Goal: Use online tool/utility: Use online tool/utility

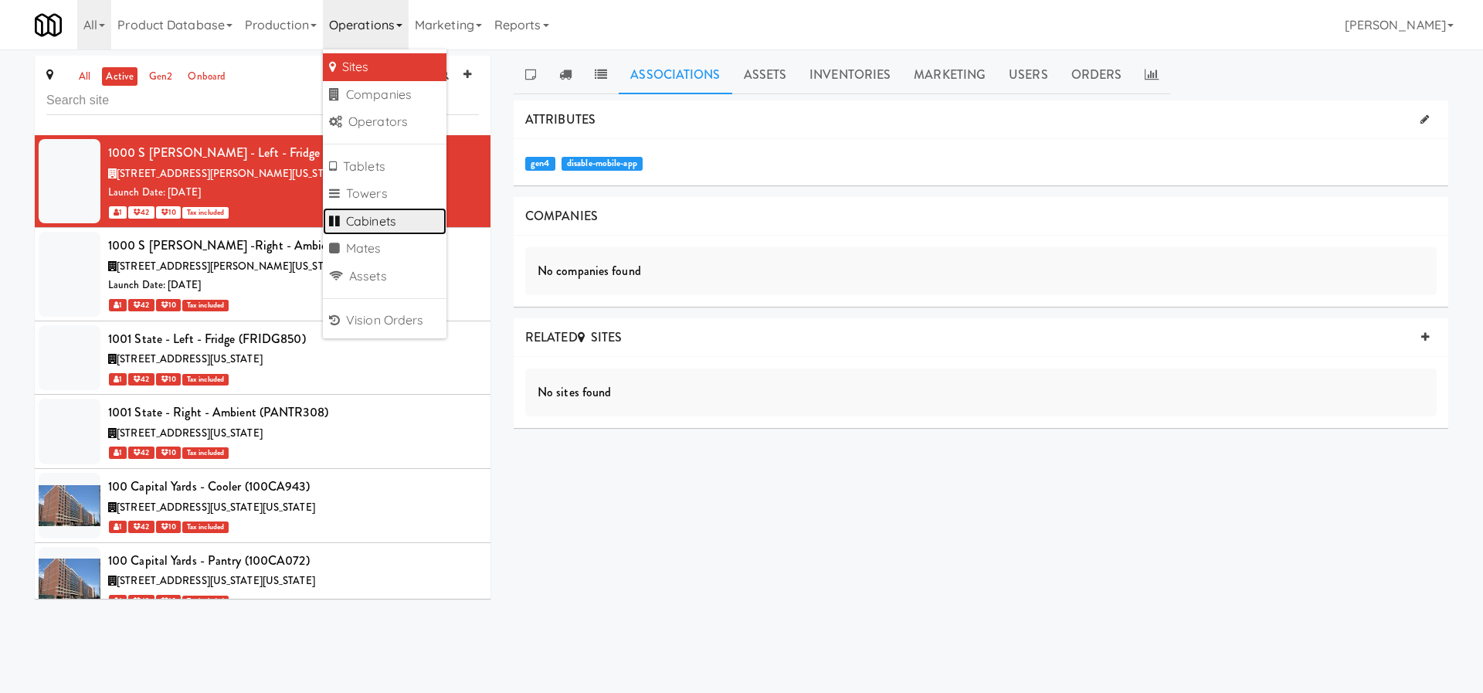
click at [398, 215] on link "Cabinets" at bounding box center [385, 222] width 124 height 28
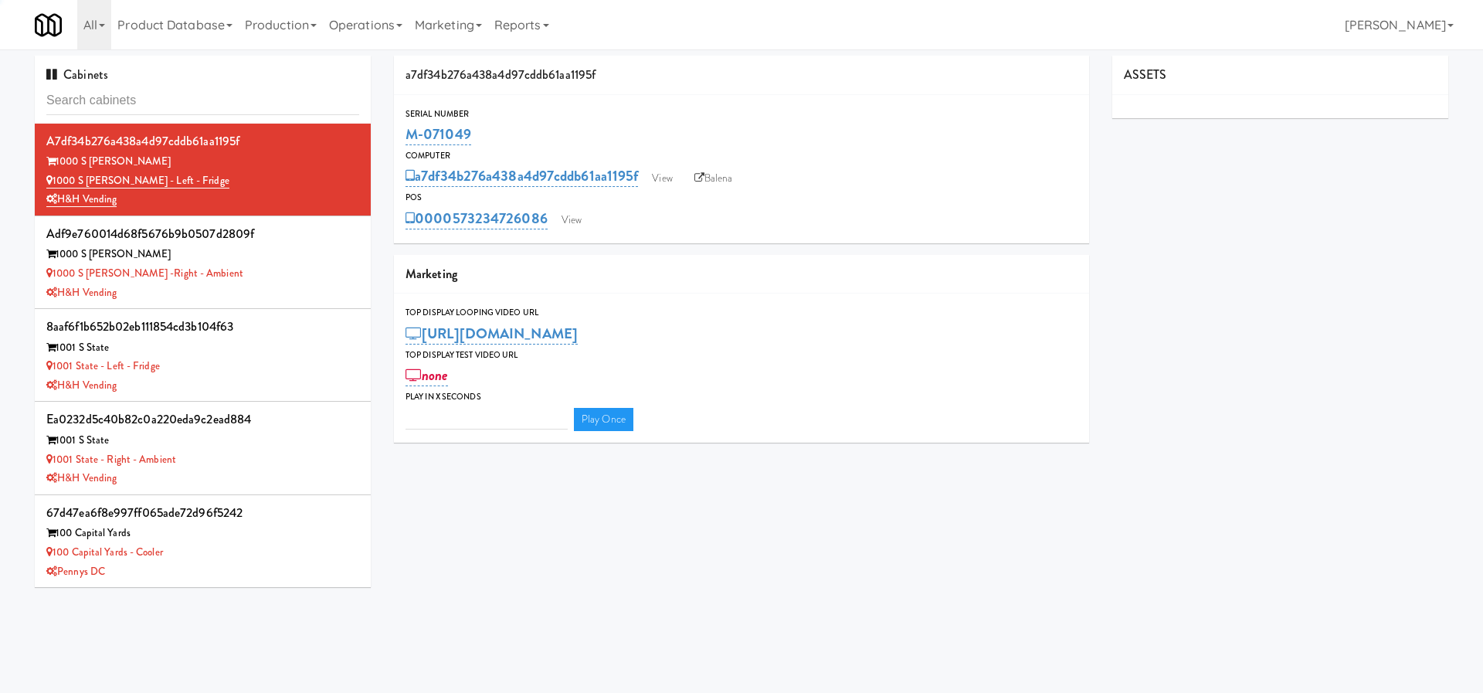
type input "3"
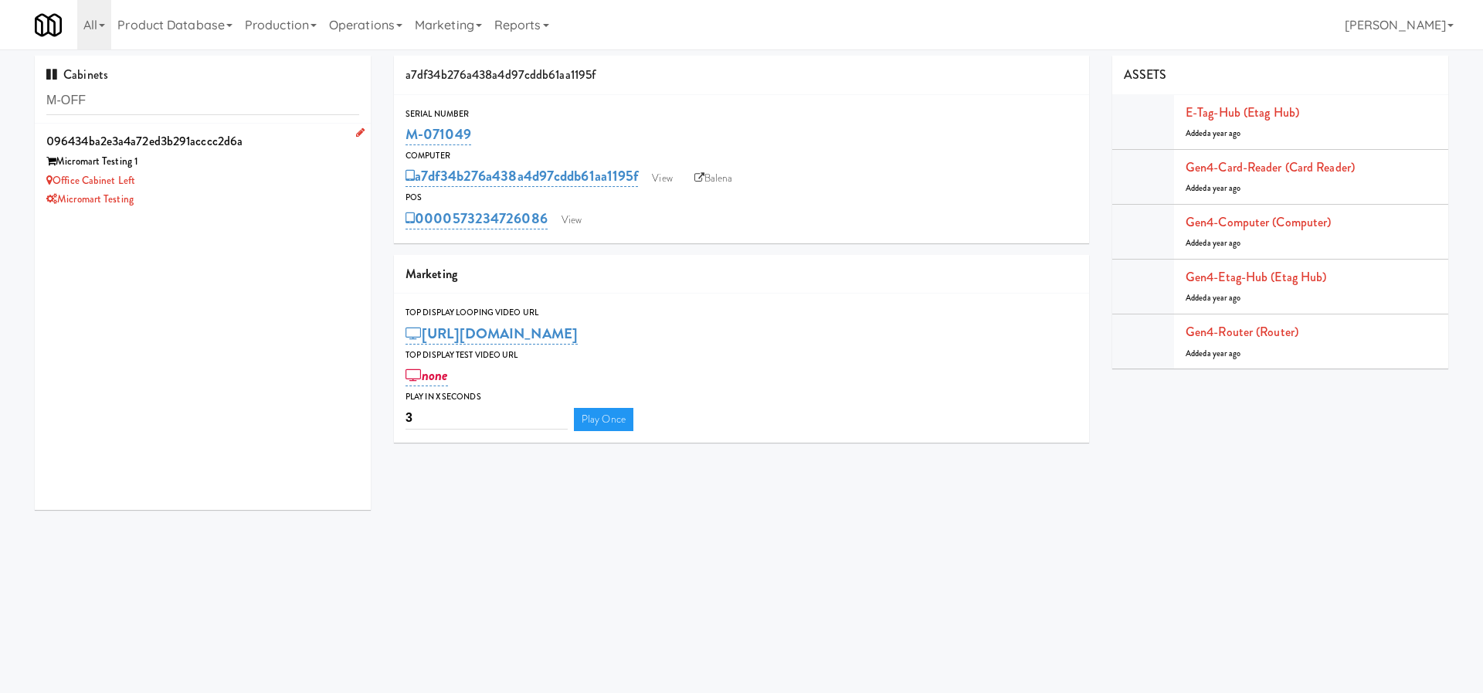
type input "M-OFF"
click at [274, 167] on div "Micromart Testing 1" at bounding box center [202, 161] width 313 height 19
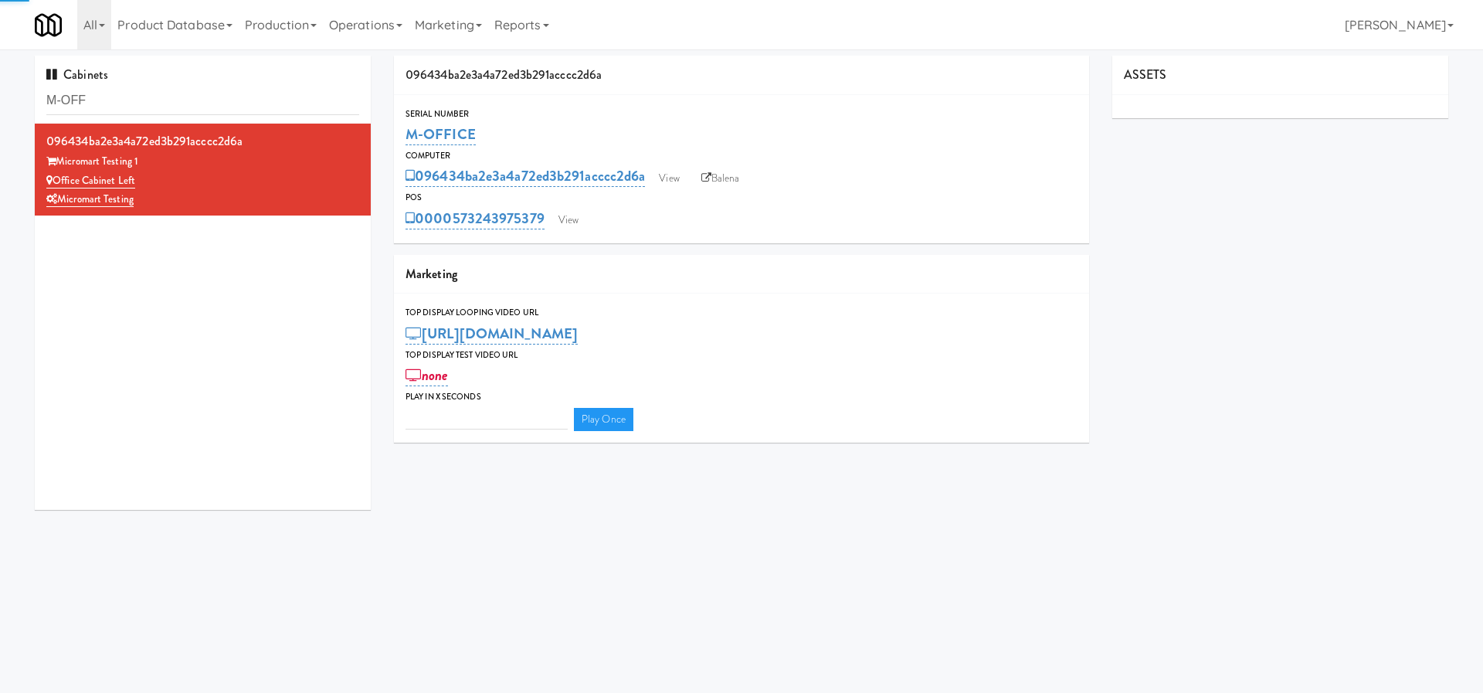
type input "3"
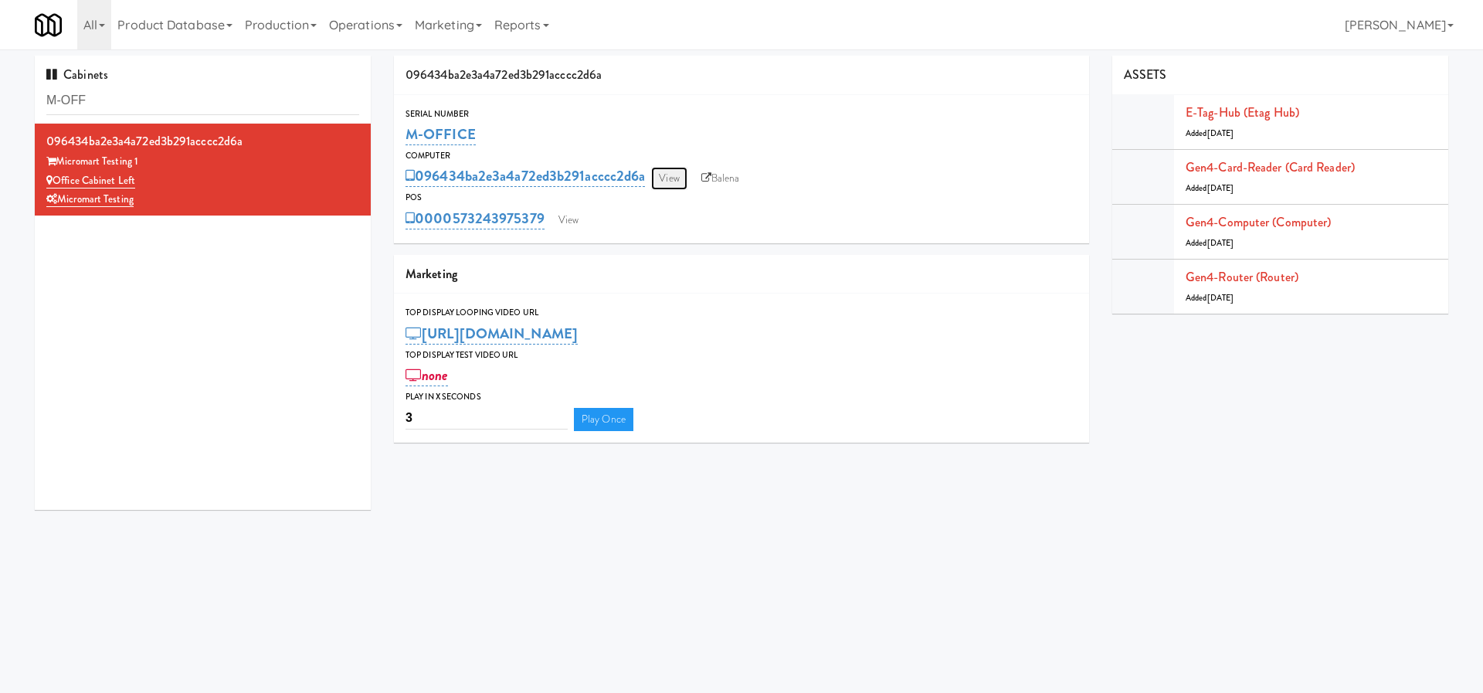
click at [677, 170] on link "View" at bounding box center [669, 178] width 36 height 23
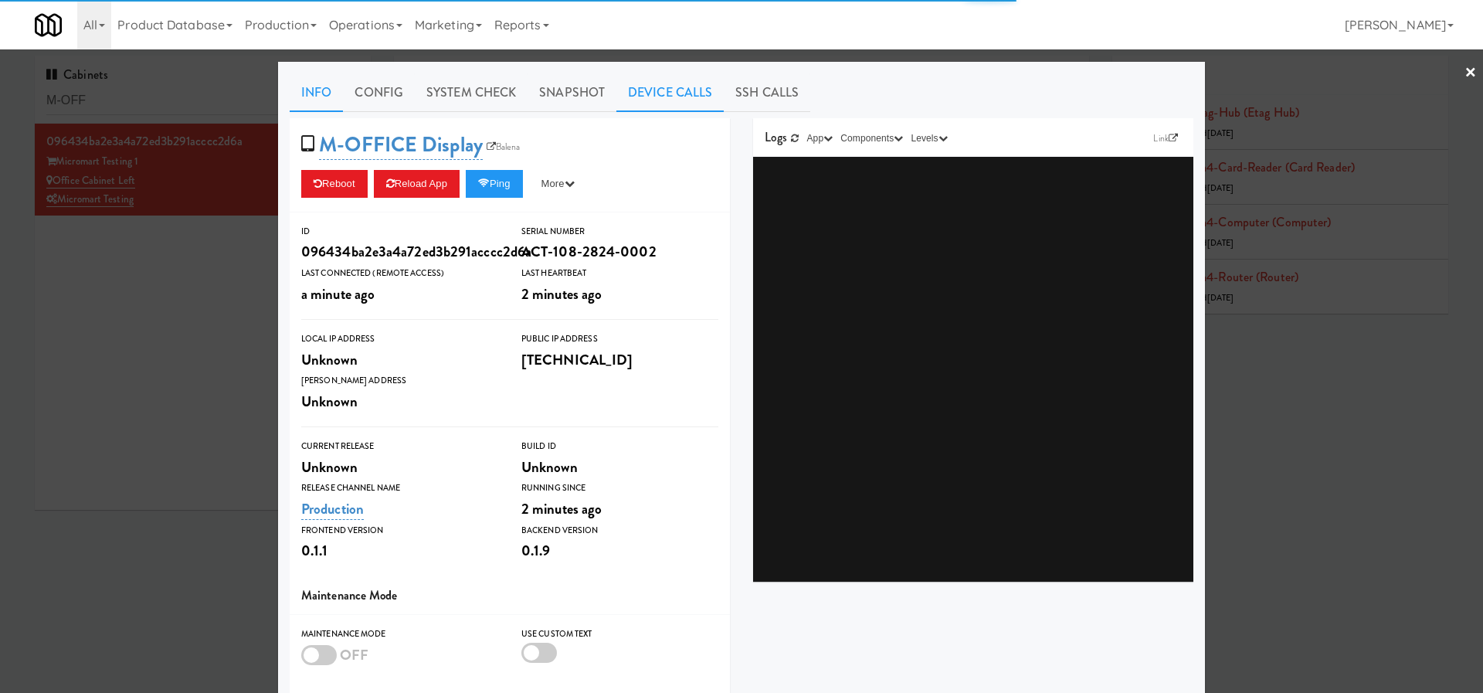
click at [651, 100] on link "Device Calls" at bounding box center [669, 92] width 107 height 39
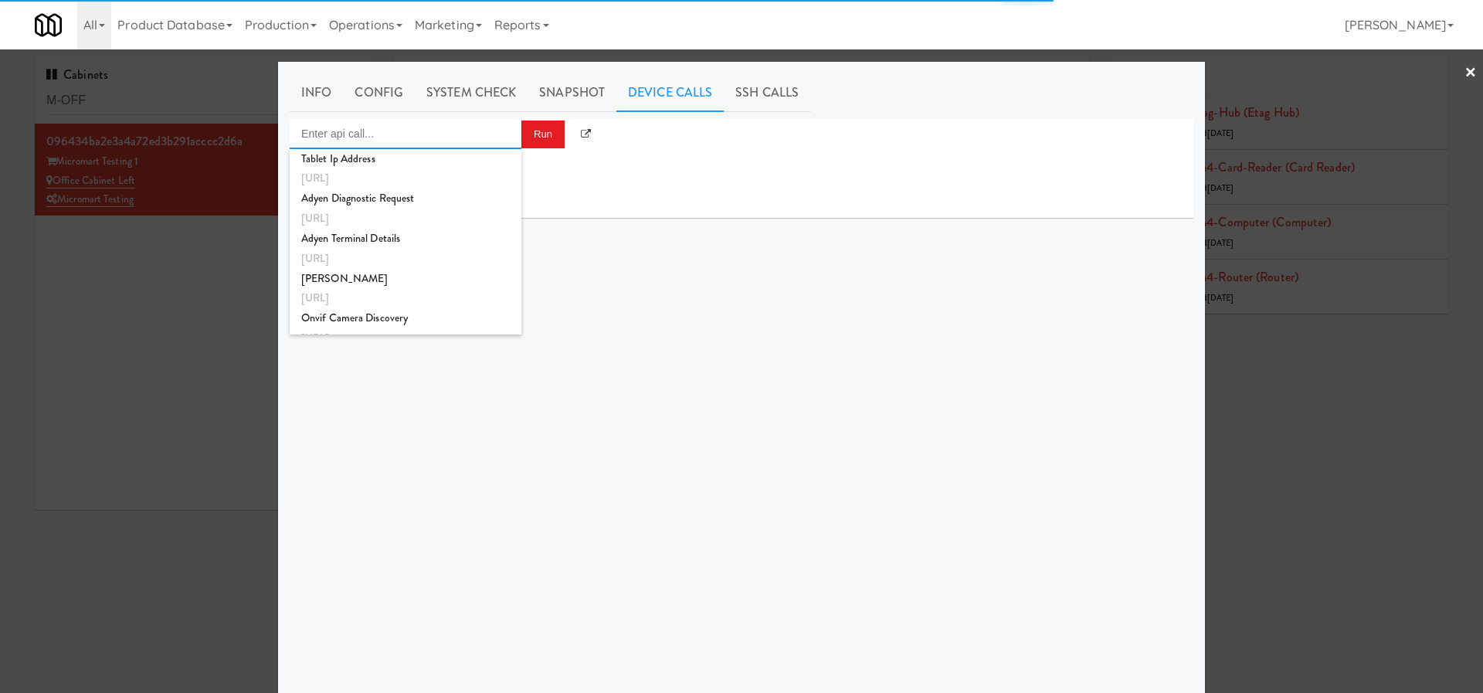
click at [488, 134] on input "Enter api call..." at bounding box center [406, 133] width 232 height 31
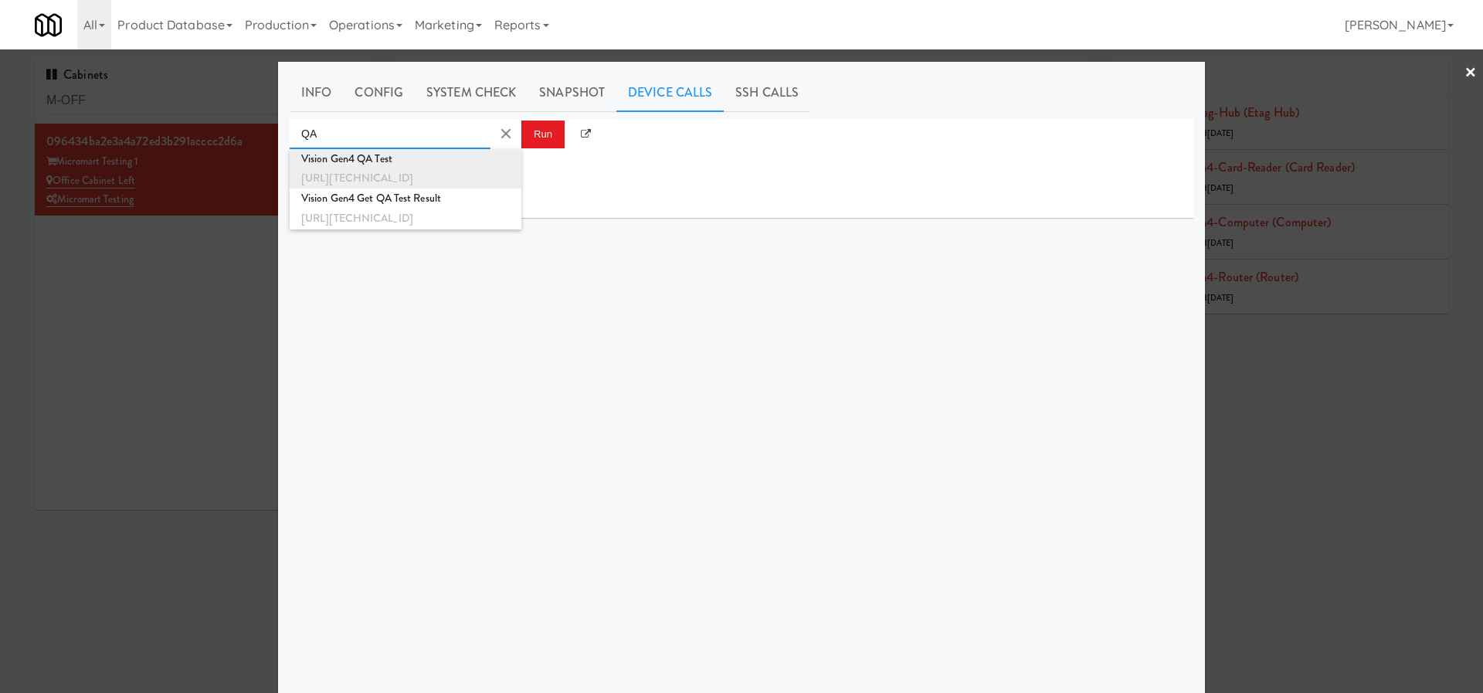
click at [438, 168] on div "[URL][TECHNICAL_ID]" at bounding box center [405, 178] width 208 height 20
type input "Vision Gen4 QA Test"
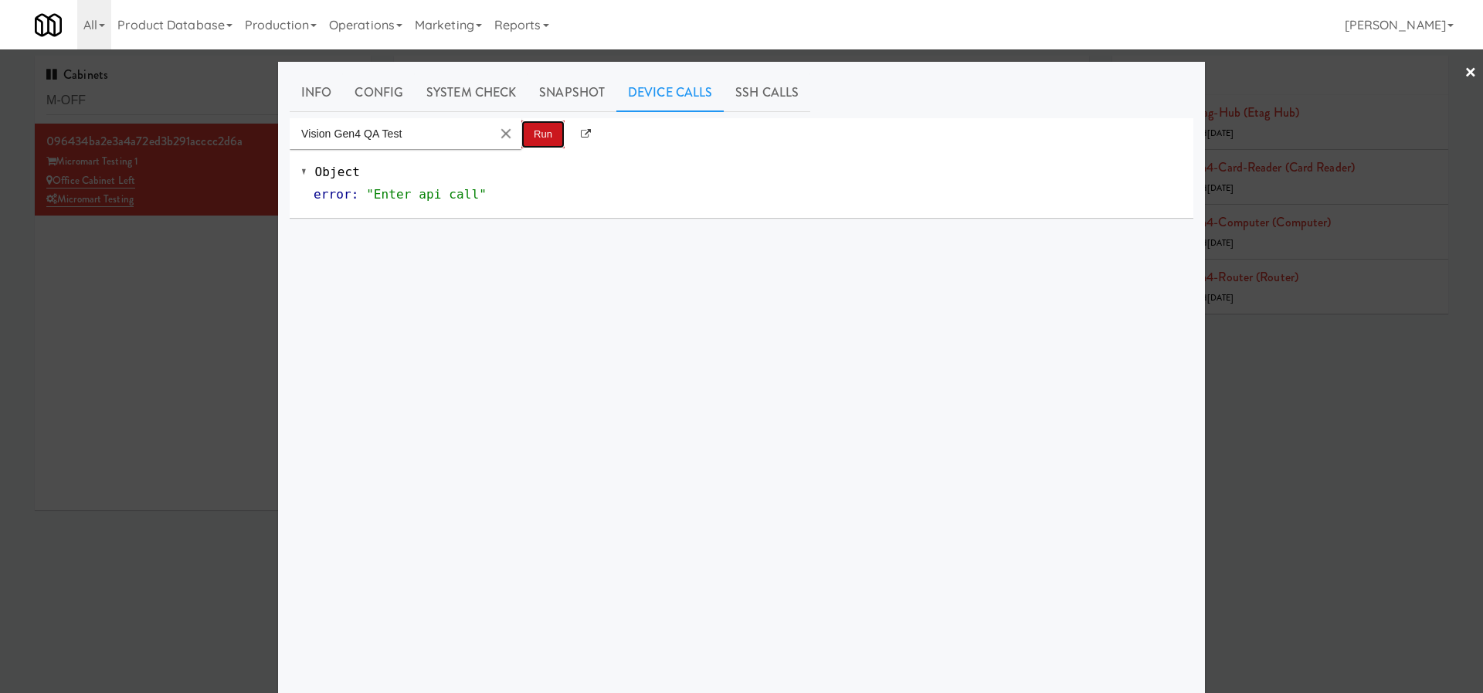
click at [534, 135] on button "Run" at bounding box center [542, 134] width 43 height 28
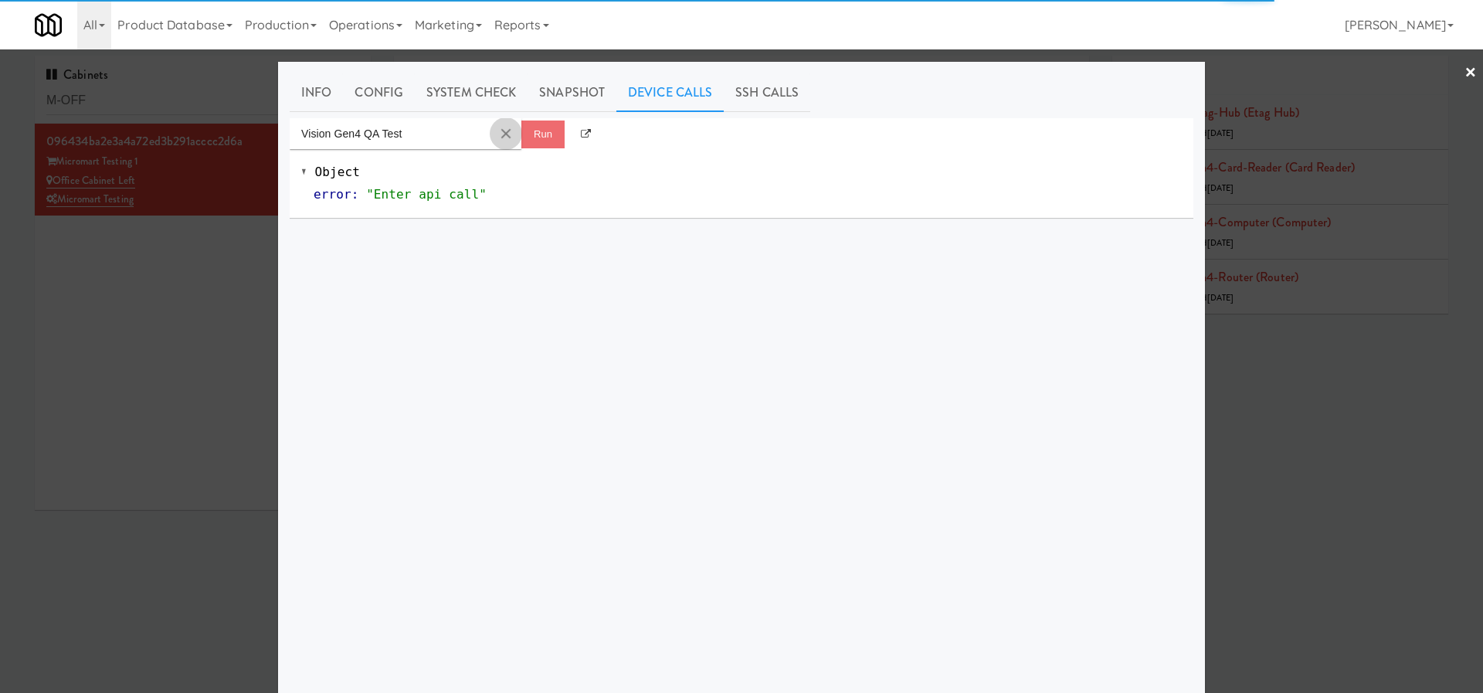
click at [507, 132] on button "Clear Input" at bounding box center [505, 133] width 23 height 23
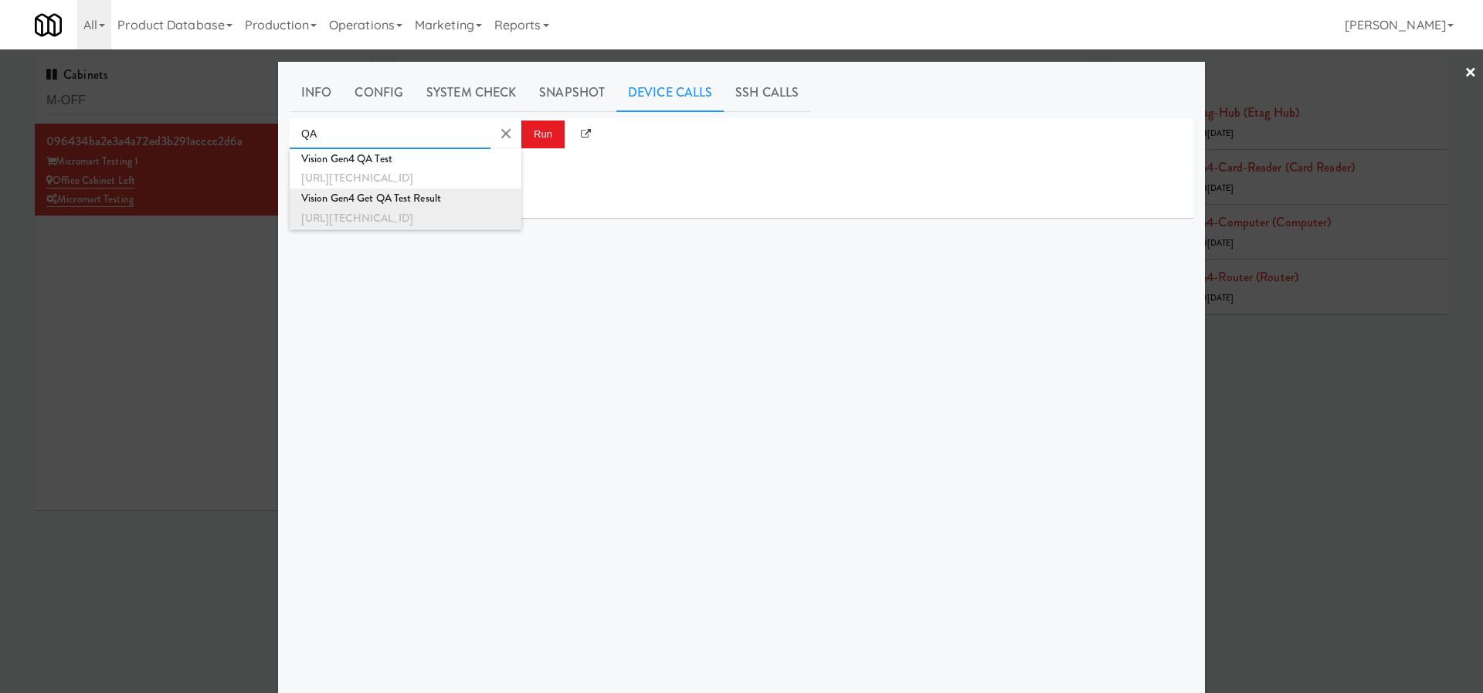
click at [458, 205] on div "Vision Gen4 Get QA Test Result" at bounding box center [405, 198] width 208 height 20
type input "Vision Gen4 Get QA Test Result"
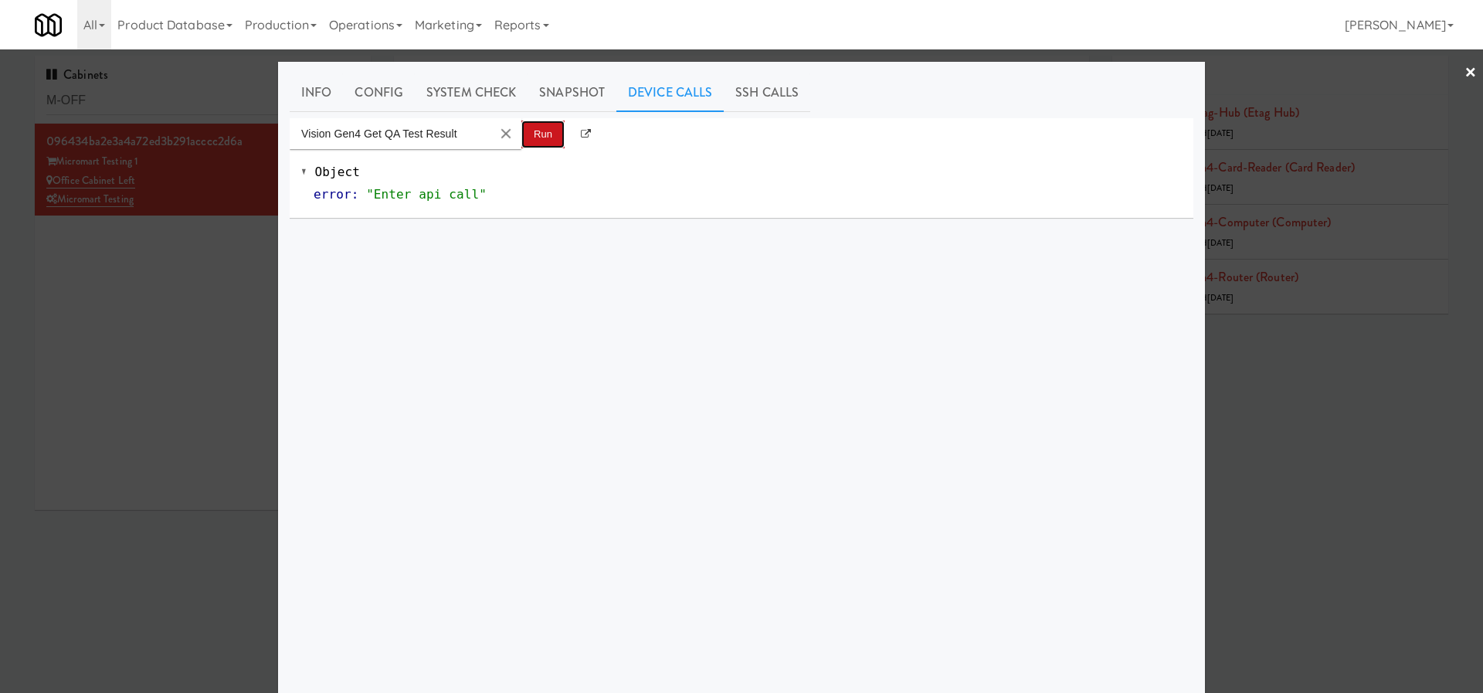
click at [533, 134] on button "Run" at bounding box center [542, 134] width 43 height 28
click at [323, 90] on link "Info" at bounding box center [316, 92] width 53 height 39
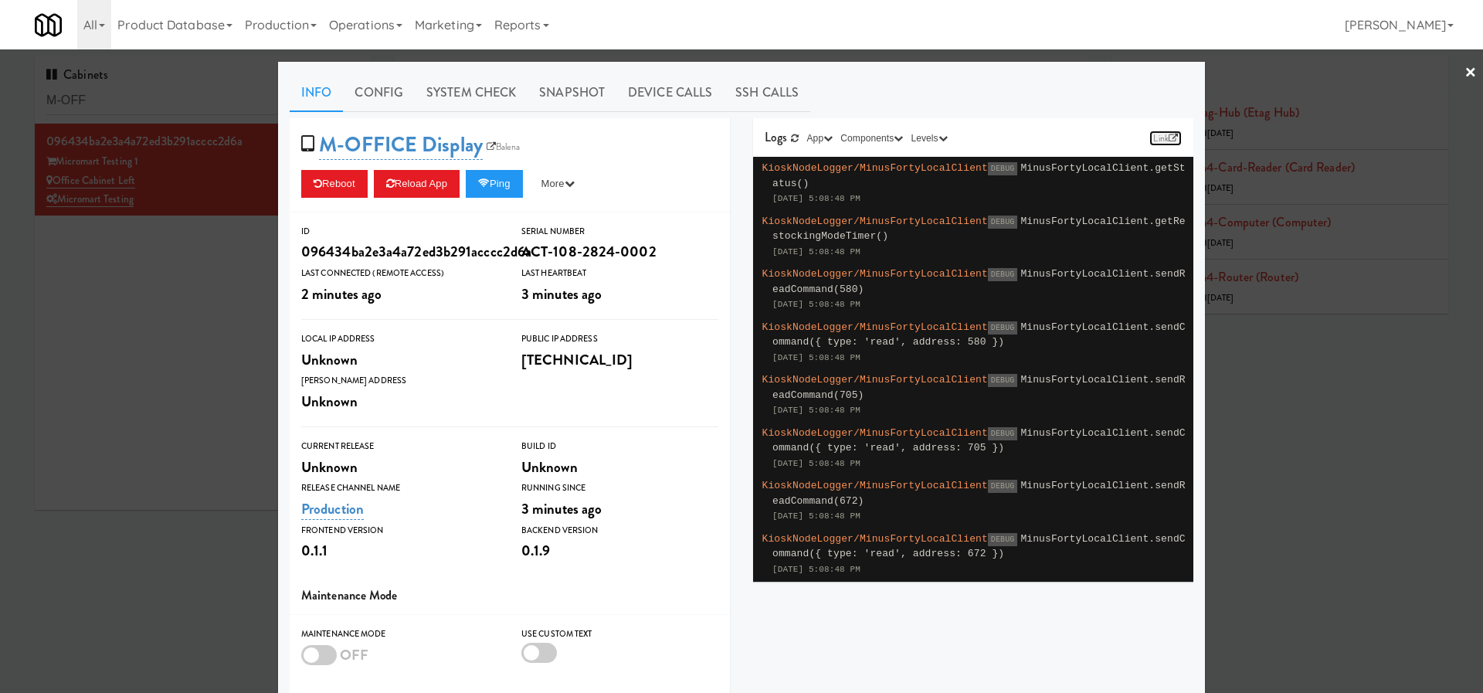
click at [1157, 137] on link "Link" at bounding box center [1165, 137] width 32 height 15
click at [638, 87] on link "Device Calls" at bounding box center [669, 92] width 107 height 39
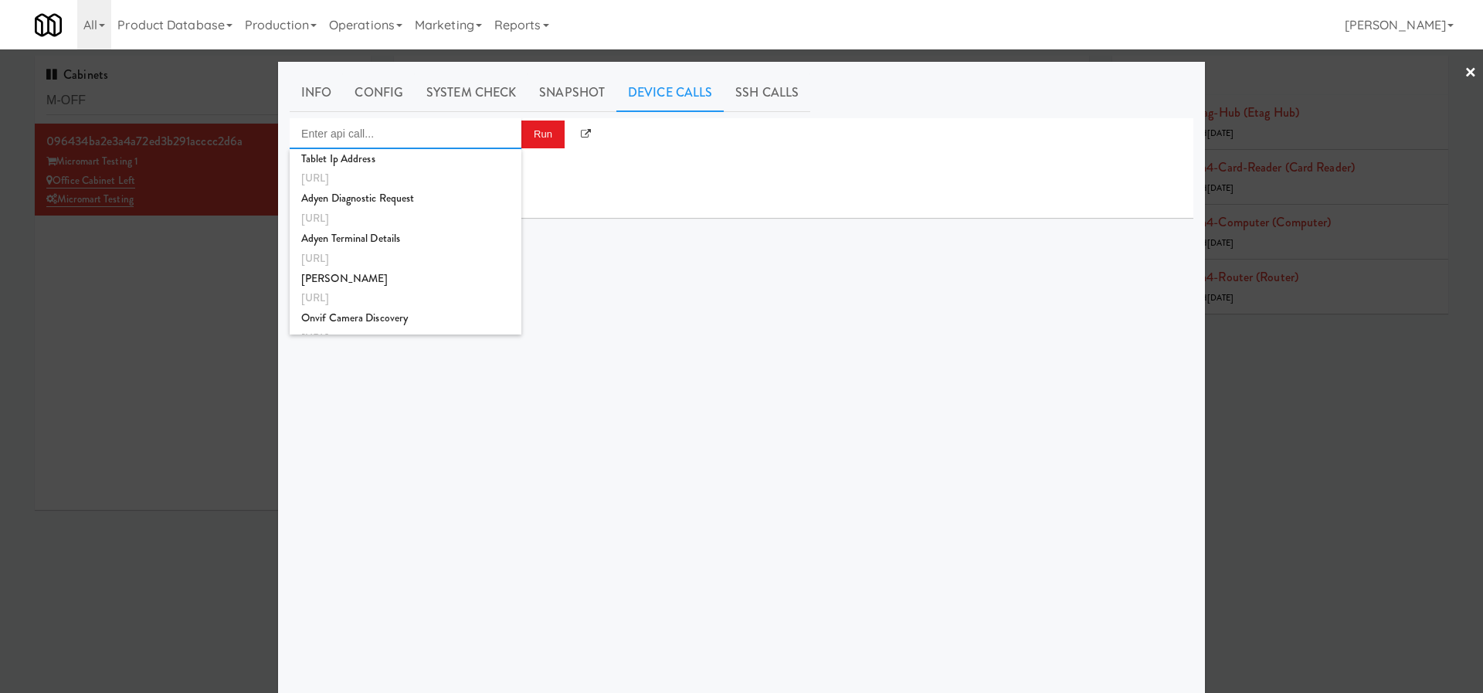
click at [459, 130] on input "Enter api call..." at bounding box center [406, 133] width 232 height 31
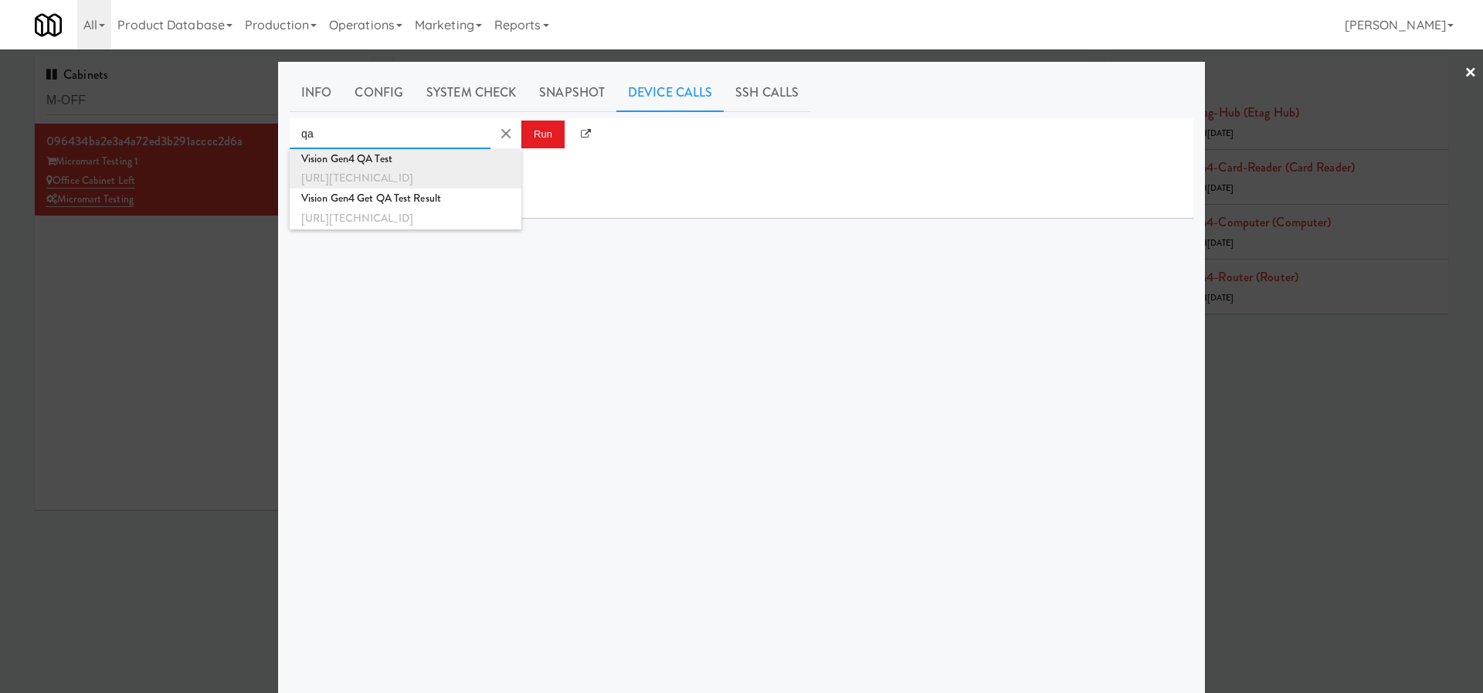
click at [444, 175] on div "[URL][TECHNICAL_ID]" at bounding box center [405, 178] width 208 height 20
type input "Vision Gen4 QA Test"
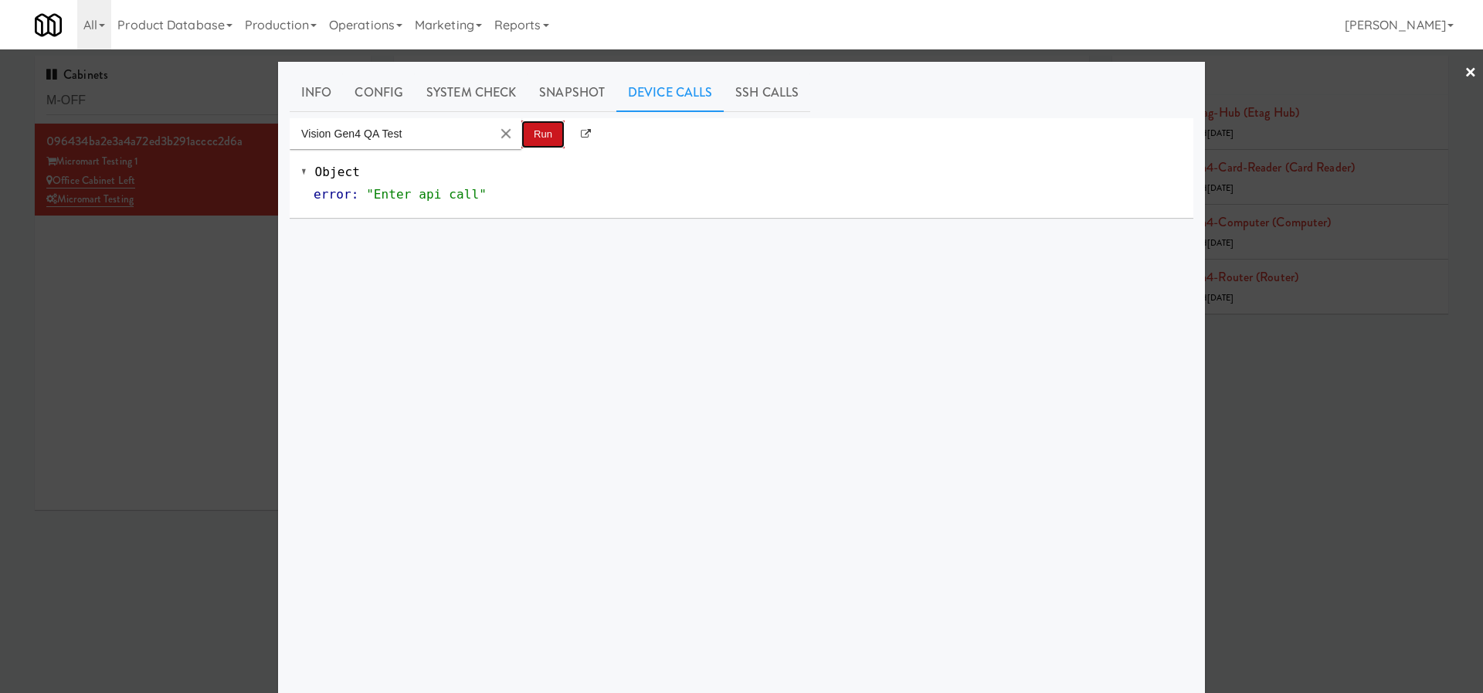
click at [542, 139] on button "Run" at bounding box center [542, 134] width 43 height 28
click at [537, 140] on button "Run" at bounding box center [542, 134] width 43 height 28
click at [331, 95] on link "Info" at bounding box center [316, 92] width 53 height 39
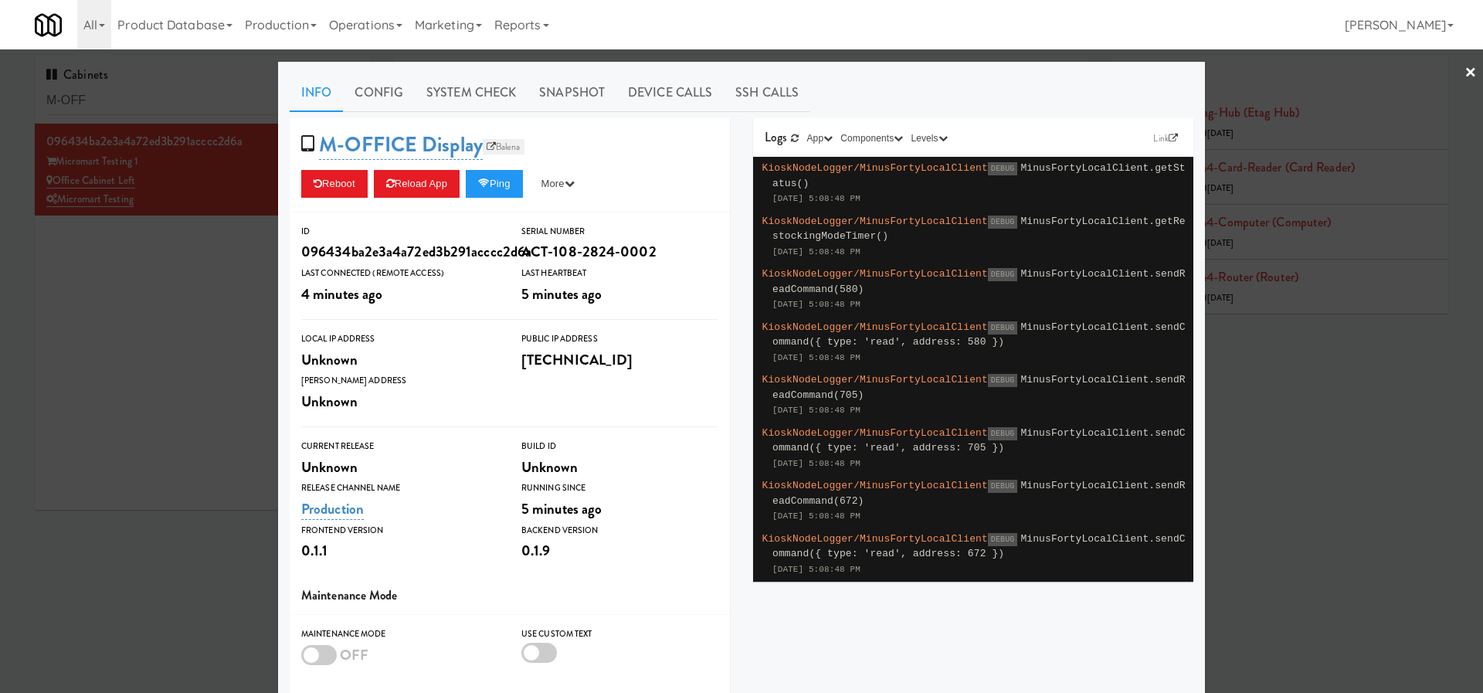
click at [512, 146] on link "Balena" at bounding box center [504, 146] width 42 height 15
click at [641, 90] on link "Device Calls" at bounding box center [669, 92] width 107 height 39
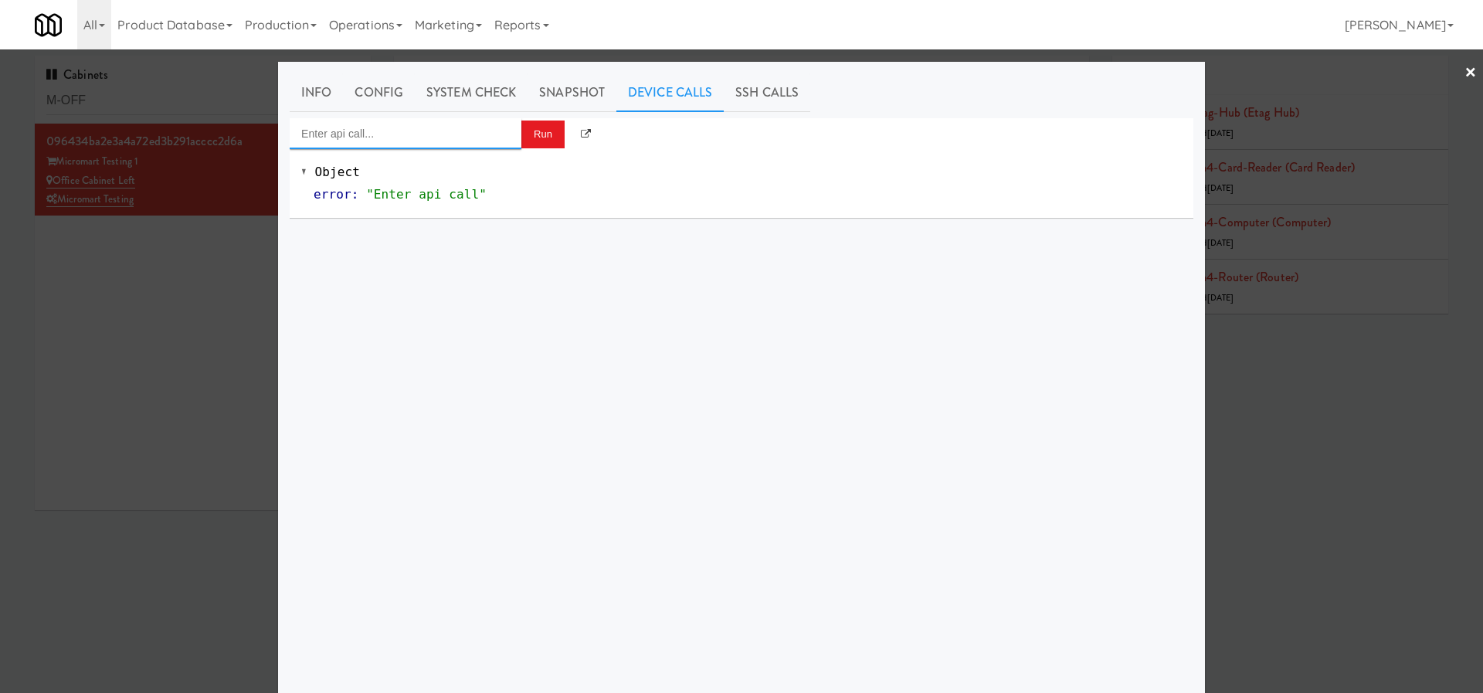
click at [463, 133] on input "Enter api call..." at bounding box center [406, 133] width 232 height 31
click at [428, 164] on div "Vision Gen4 QA Test" at bounding box center [405, 159] width 208 height 20
type input "Vision Gen4 QA Test"
click at [565, 127] on div "Vision Gen4 QA Test Run" at bounding box center [741, 133] width 903 height 31
click at [559, 128] on button "Run" at bounding box center [542, 134] width 43 height 28
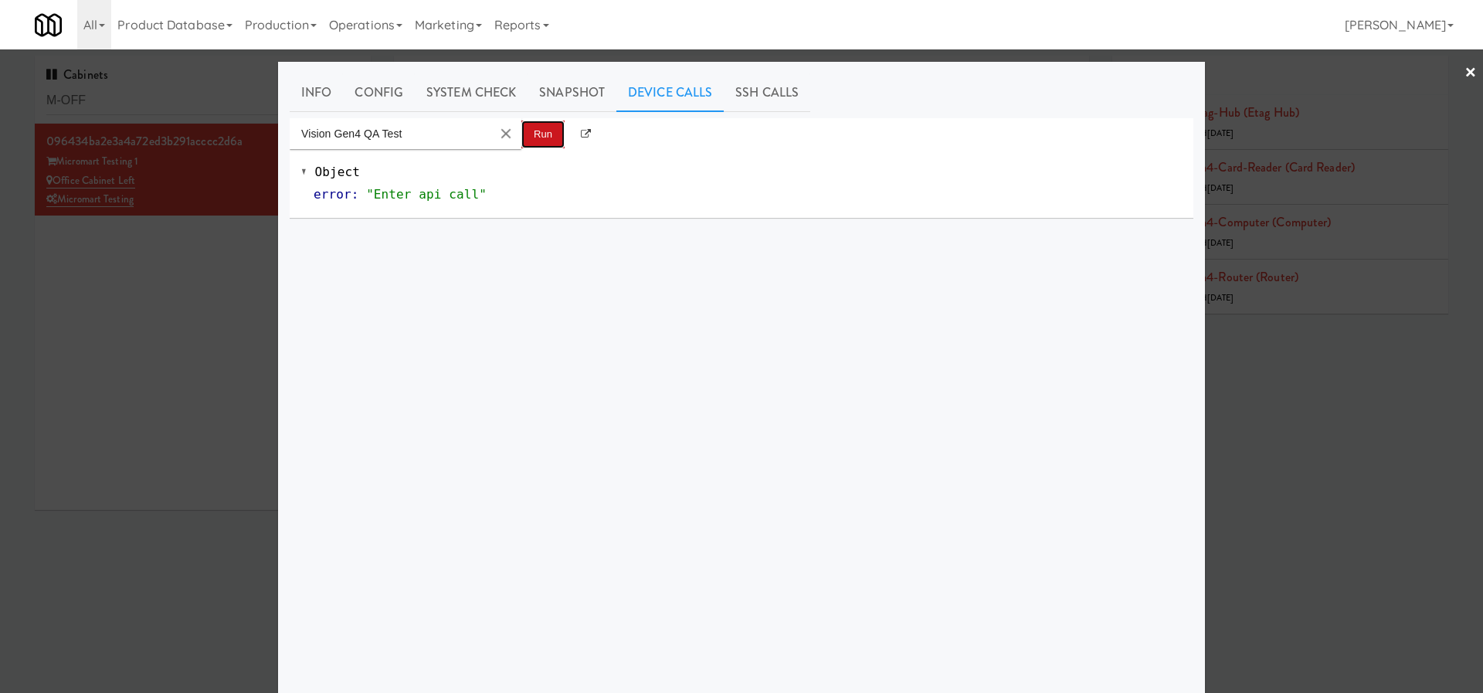
click at [535, 133] on button "Run" at bounding box center [542, 134] width 43 height 28
click at [509, 137] on button "Clear Input" at bounding box center [505, 133] width 23 height 23
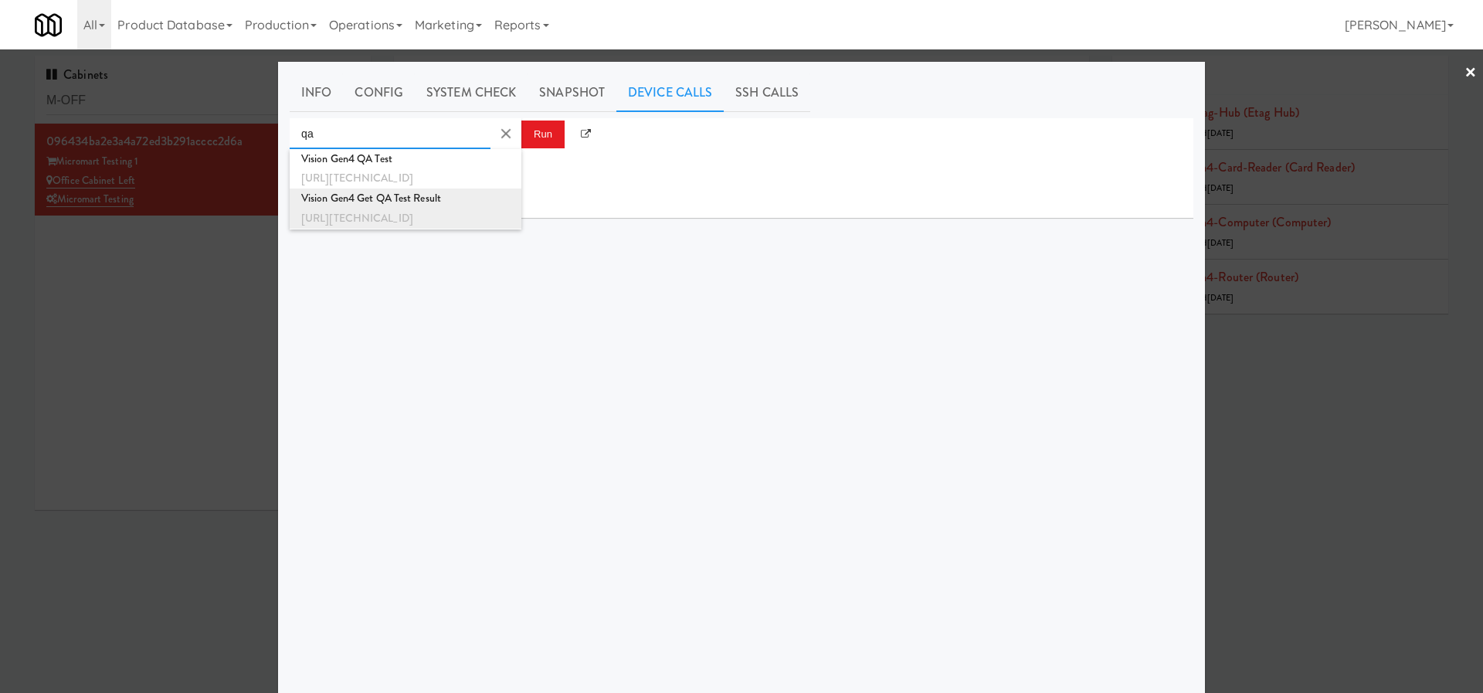
click at [427, 220] on div "[URL][TECHNICAL_ID]" at bounding box center [405, 218] width 208 height 20
type input "Vision Gen4 Get QA Test Result"
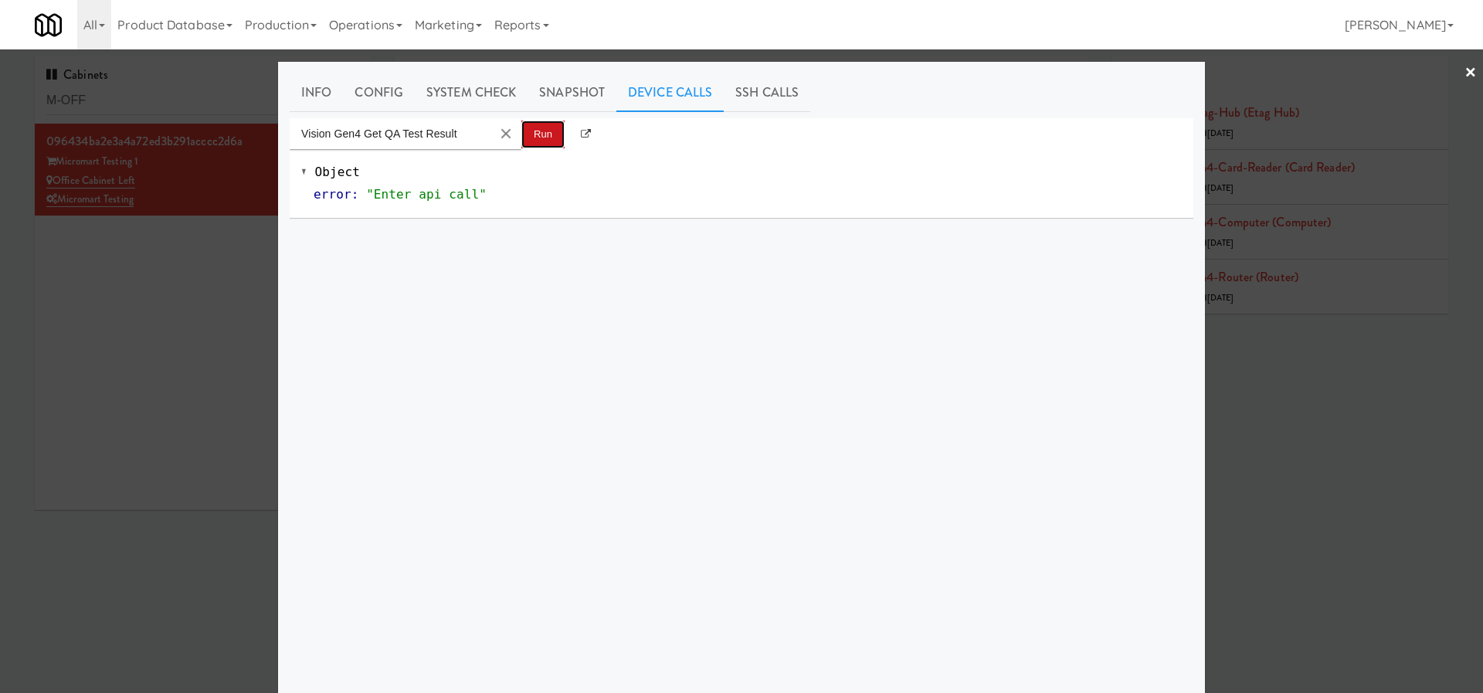
click at [530, 147] on button "Run" at bounding box center [542, 134] width 43 height 28
click at [541, 139] on button "Run" at bounding box center [542, 134] width 43 height 28
click at [538, 130] on button "Run" at bounding box center [542, 134] width 43 height 28
click at [536, 130] on button "Run" at bounding box center [542, 134] width 43 height 28
click at [511, 126] on button "Clear Input" at bounding box center [505, 133] width 23 height 23
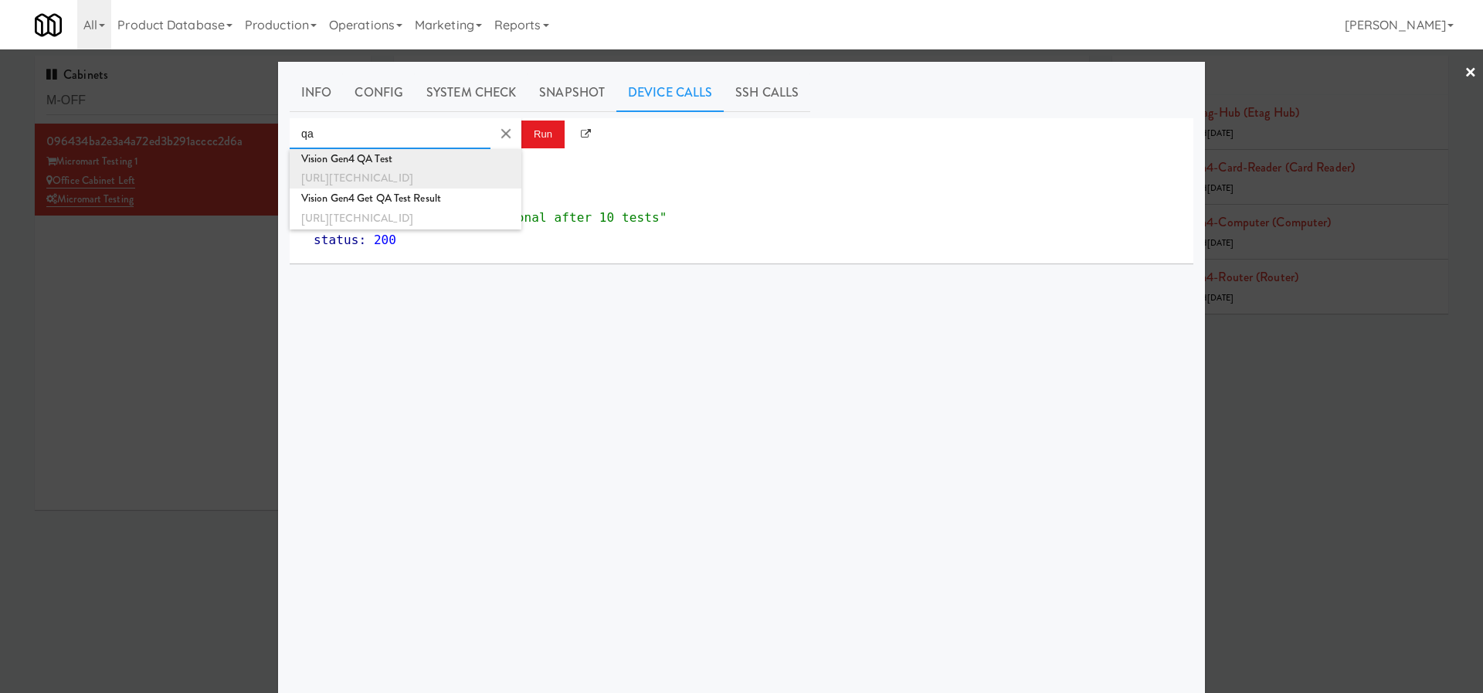
click at [451, 170] on div "[URL][TECHNICAL_ID]" at bounding box center [405, 178] width 208 height 20
type input "Vision Gen4 QA Test"
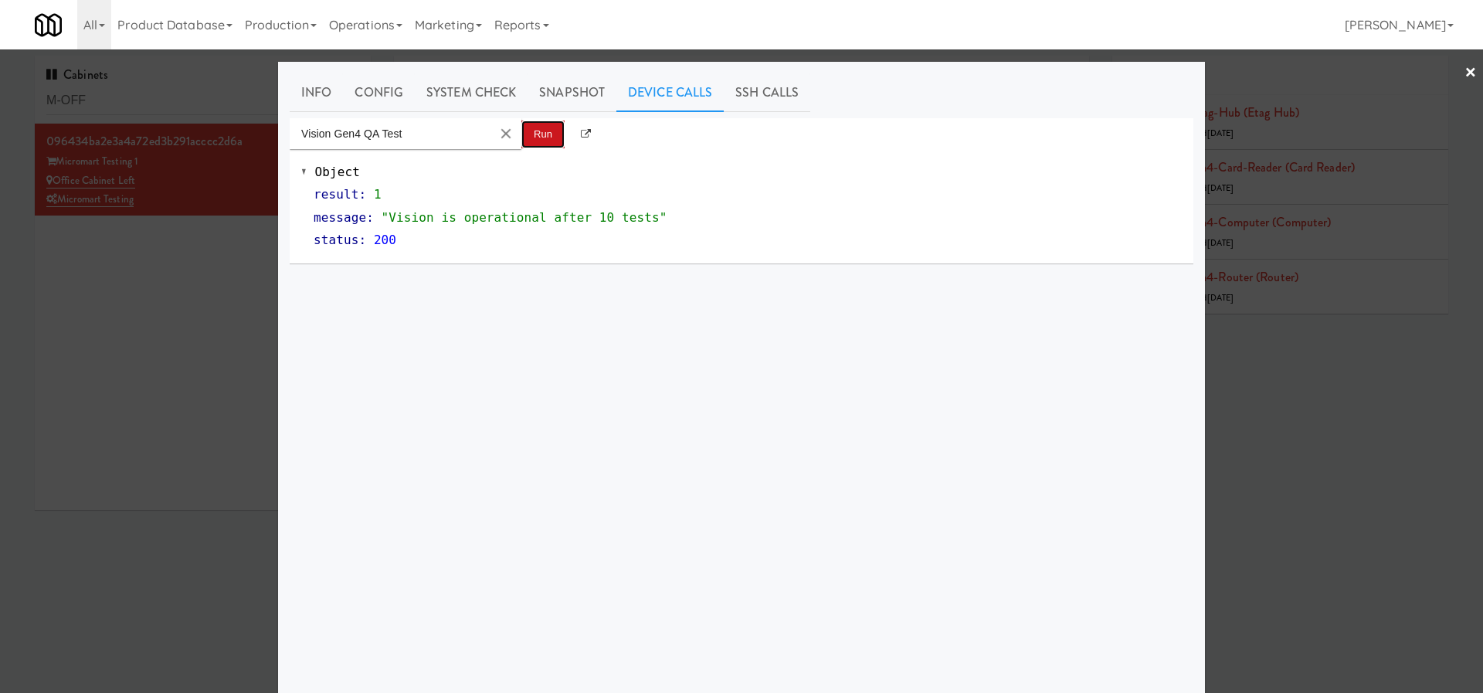
click at [543, 125] on button "Run" at bounding box center [542, 134] width 43 height 28
click at [509, 131] on button "Clear Input" at bounding box center [505, 133] width 23 height 23
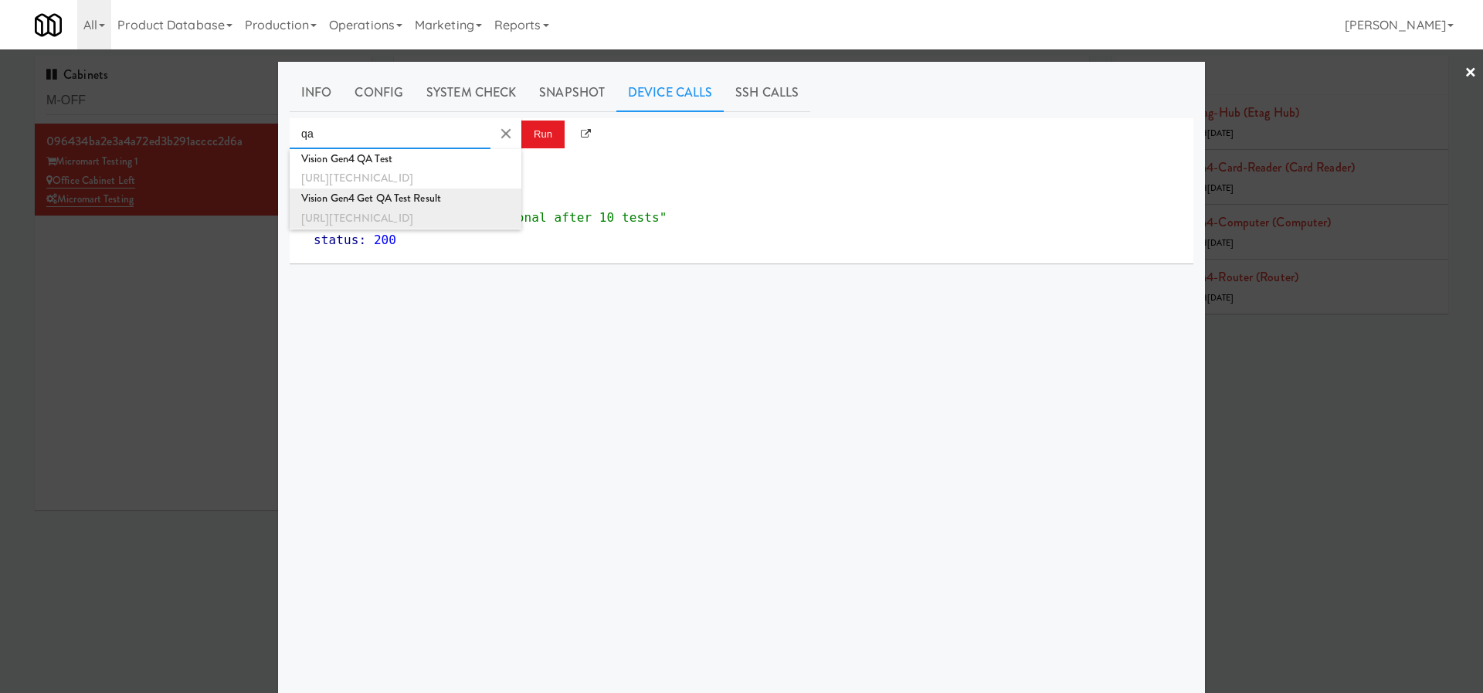
click at [427, 204] on div "Vision Gen4 Get QA Test Result" at bounding box center [405, 198] width 208 height 20
type input "Vision Gen4 Get QA Test Result"
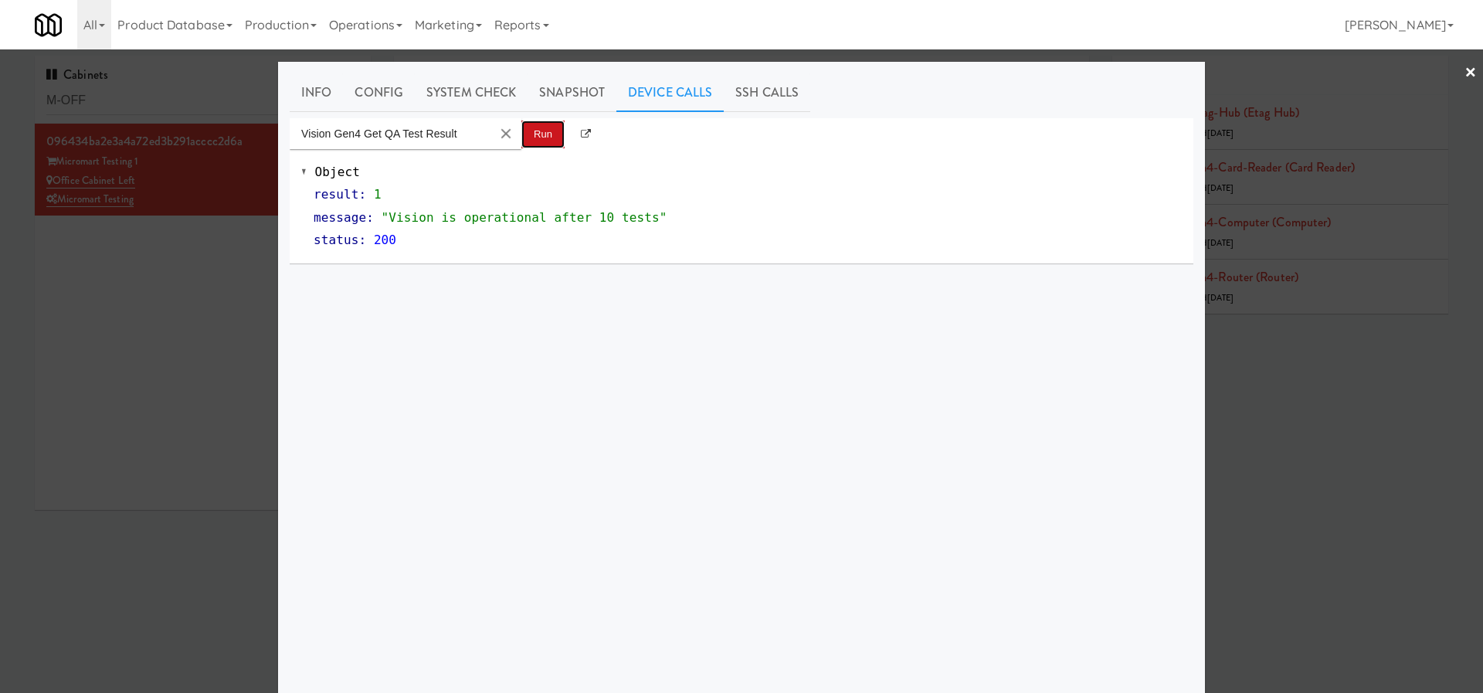
click at [540, 140] on button "Run" at bounding box center [542, 134] width 43 height 28
click at [506, 123] on button "Clear Input" at bounding box center [505, 133] width 23 height 23
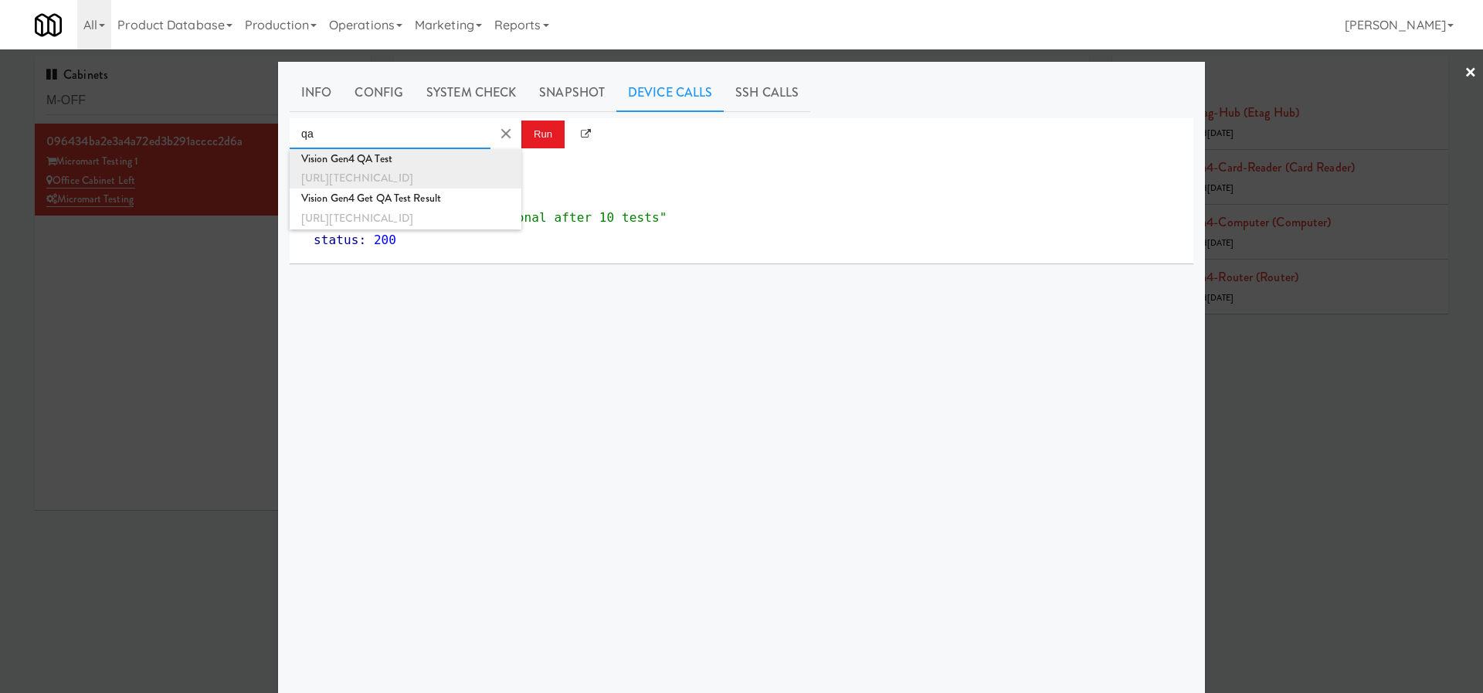
click at [455, 168] on div "[URL][TECHNICAL_ID]" at bounding box center [405, 178] width 208 height 20
type input "Vision Gen4 QA Test"
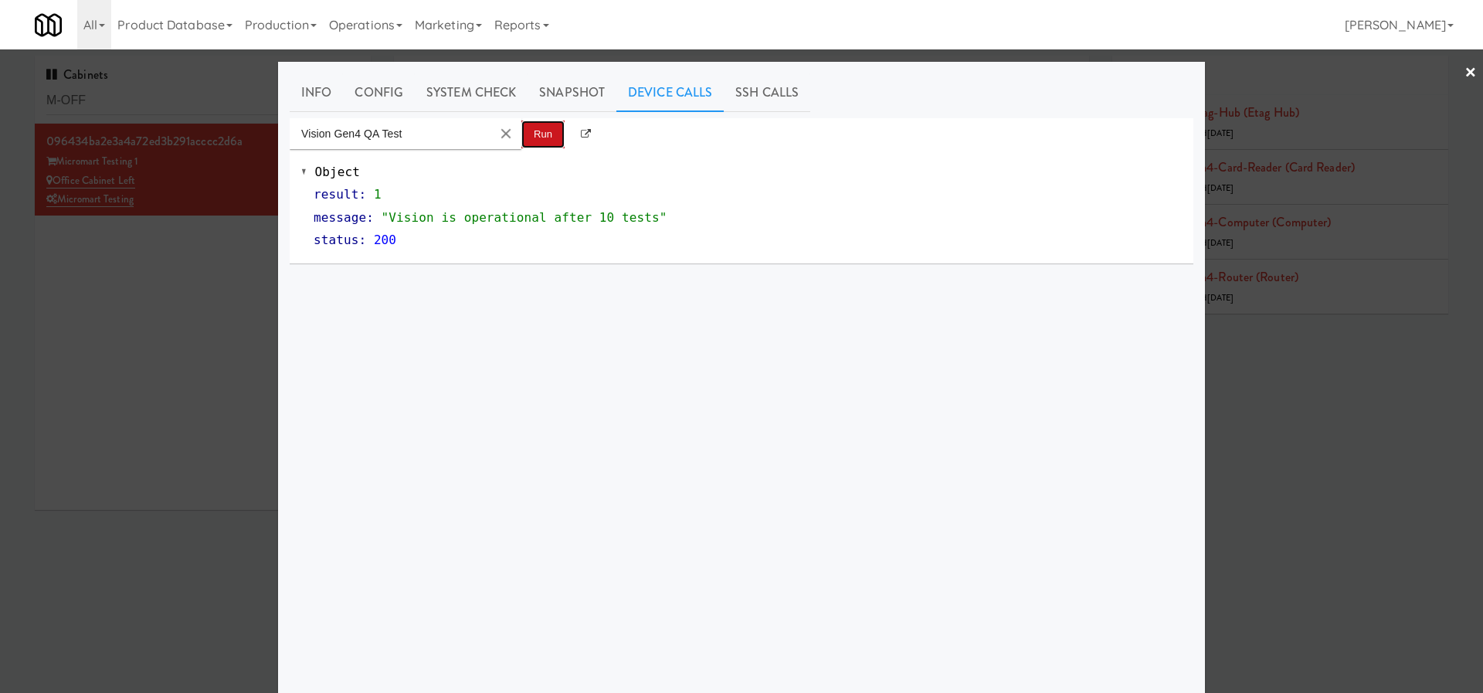
click at [554, 134] on button "Run" at bounding box center [542, 134] width 43 height 28
click at [520, 131] on md-autocomplete-wrap "Vision Gen4 QA Test" at bounding box center [406, 133] width 232 height 31
click at [541, 134] on button "Run" at bounding box center [542, 134] width 43 height 28
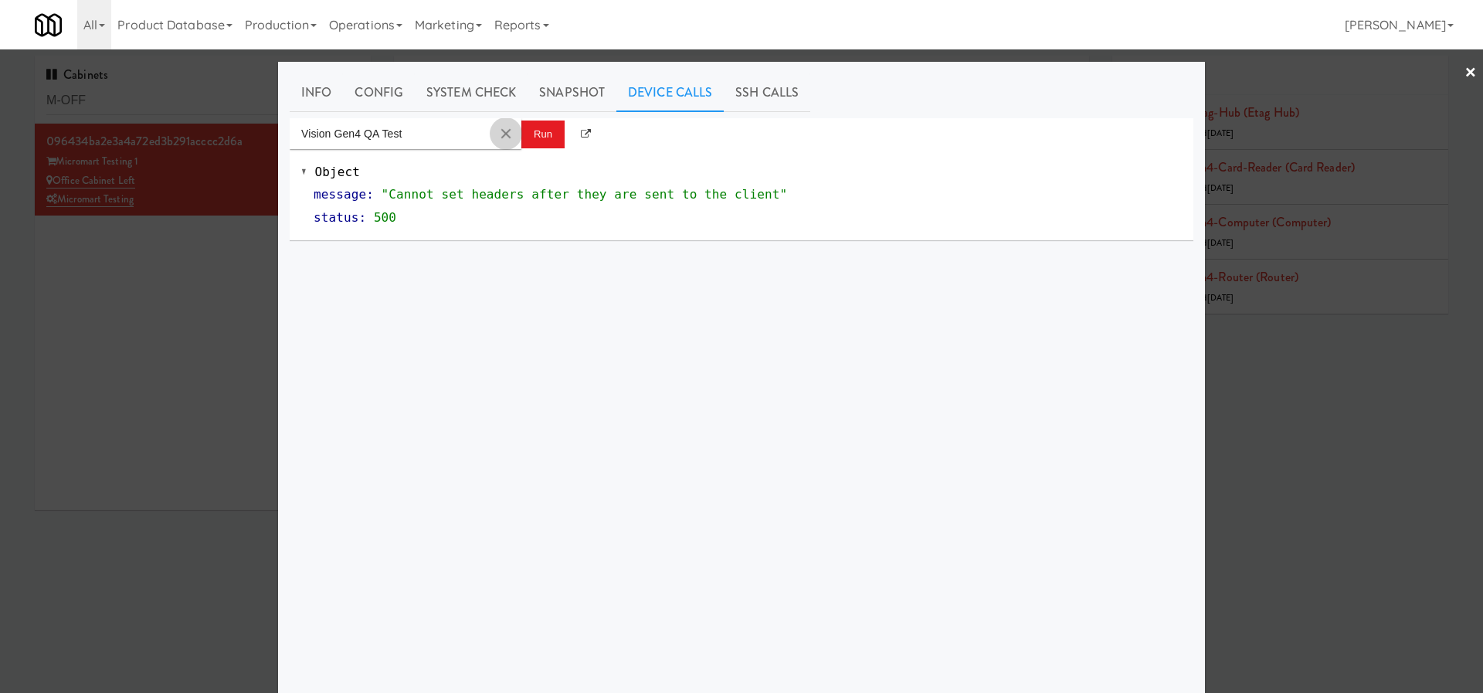
click at [505, 130] on button "Clear Input" at bounding box center [505, 133] width 23 height 23
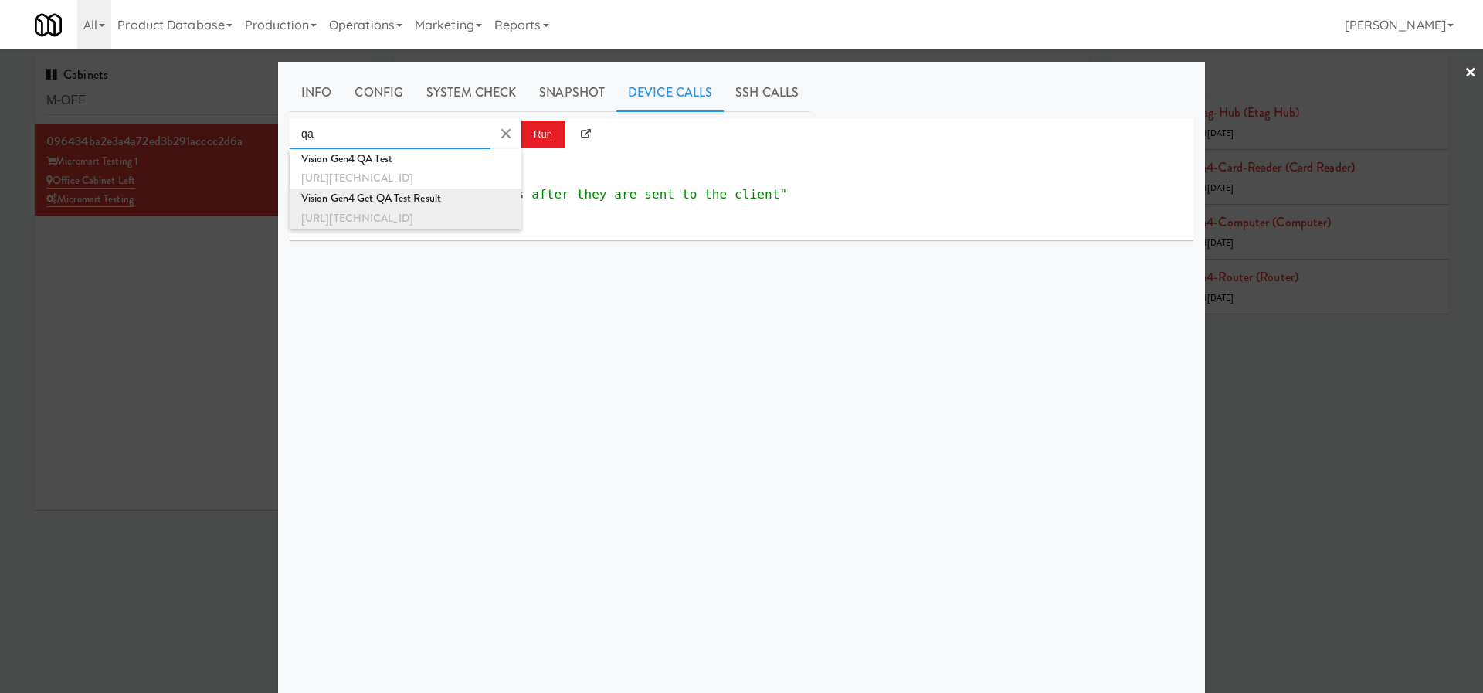
click at [412, 205] on div "Vision Gen4 Get QA Test Result" at bounding box center [405, 198] width 208 height 20
type input "Vision Gen4 Get QA Test Result"
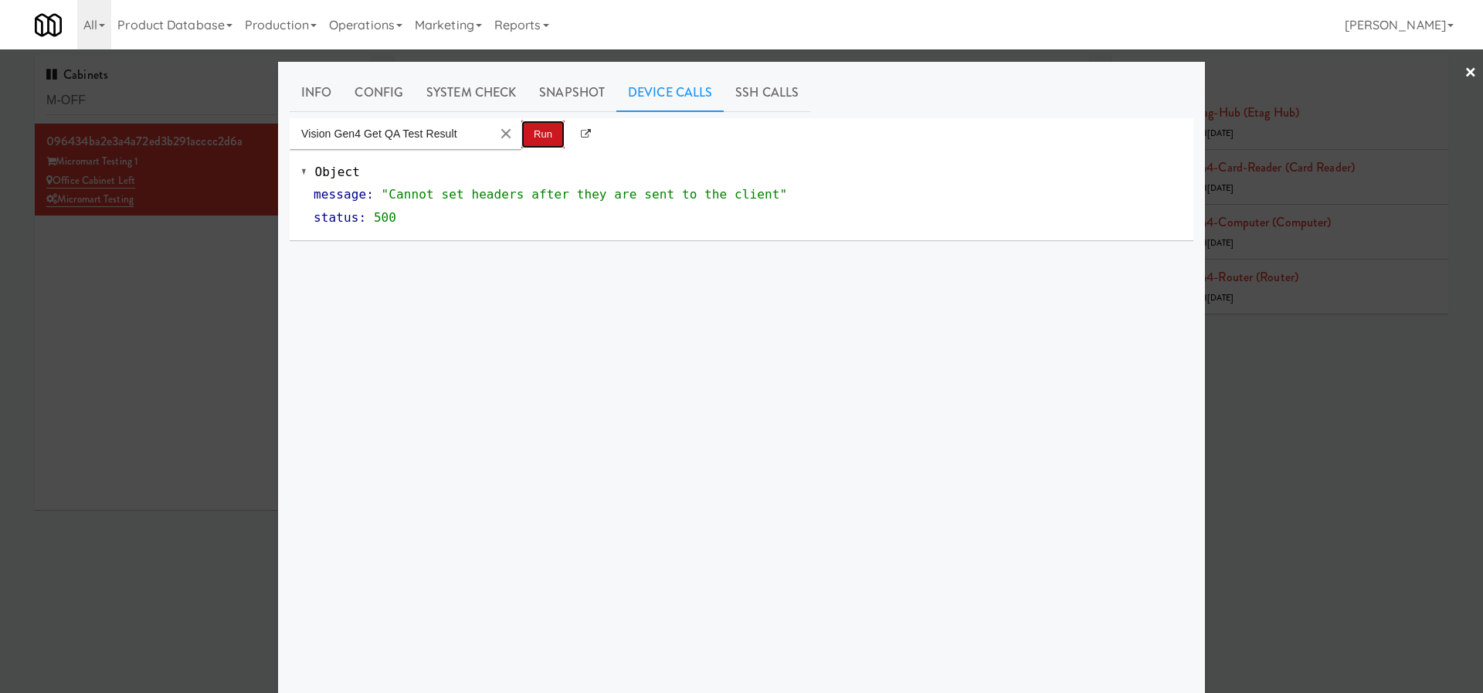
click at [548, 141] on button "Run" at bounding box center [542, 134] width 43 height 28
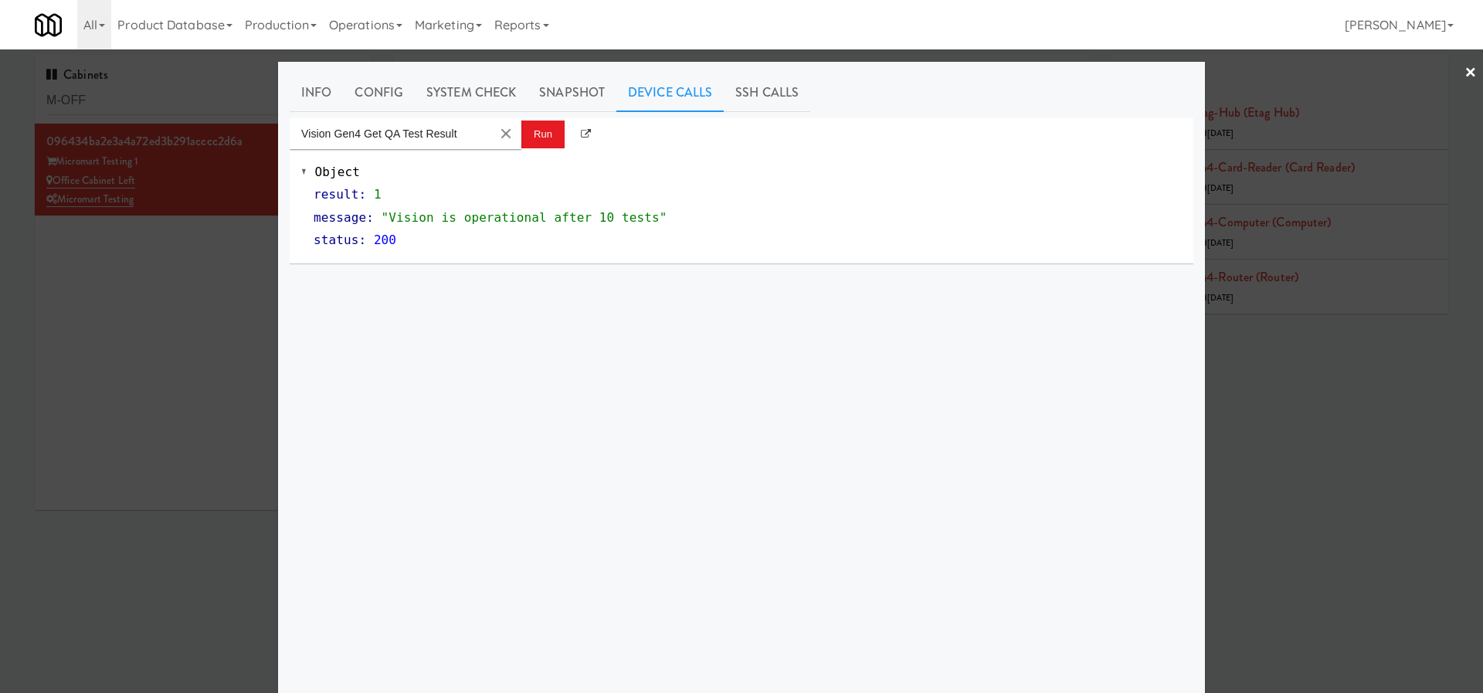
click at [720, 257] on div "Object result : 1 message : "Vision is operational after 10 tests" status : 200" at bounding box center [741, 206] width 903 height 114
click at [539, 144] on button "Run" at bounding box center [542, 134] width 43 height 28
click at [536, 144] on button "Run" at bounding box center [542, 134] width 43 height 28
click at [509, 136] on button "Clear Input" at bounding box center [505, 133] width 23 height 23
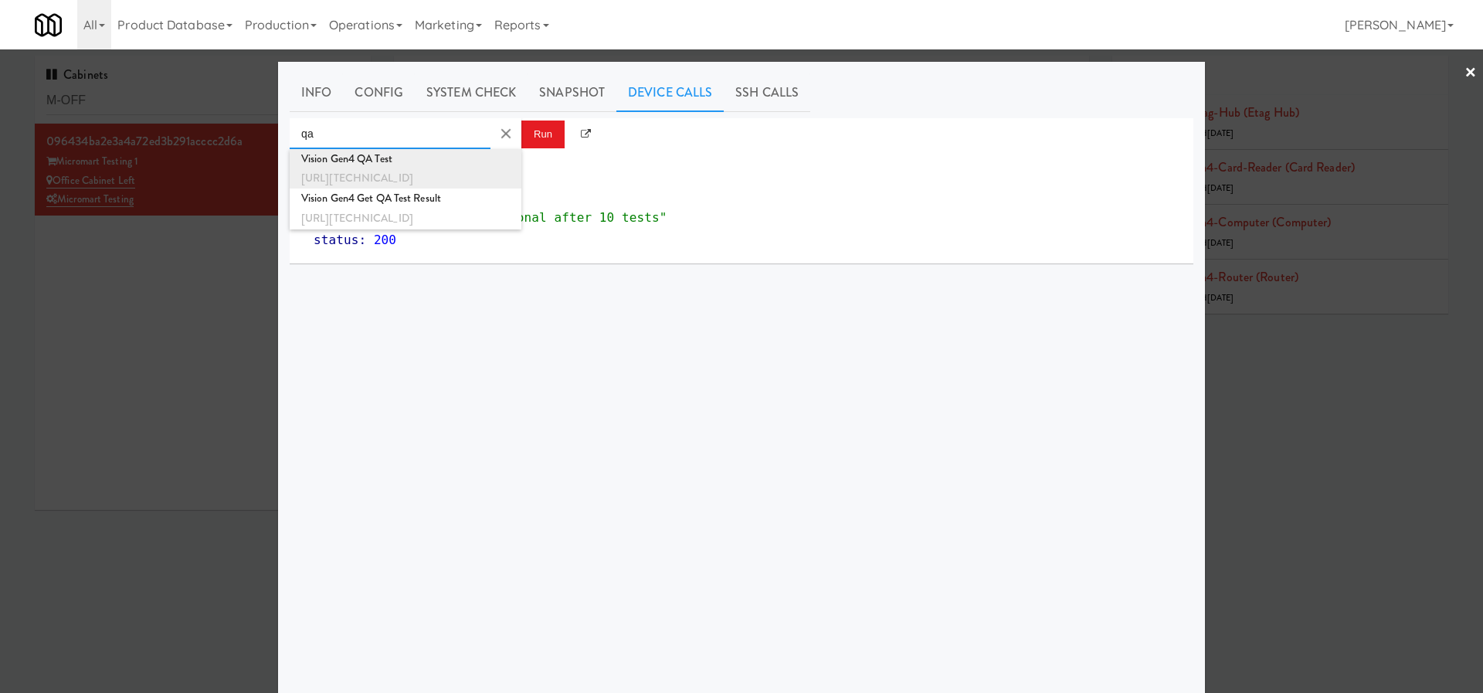
click at [393, 158] on div "Vision Gen4 QA Test" at bounding box center [405, 159] width 208 height 20
type input "Vision Gen4 QA Test"
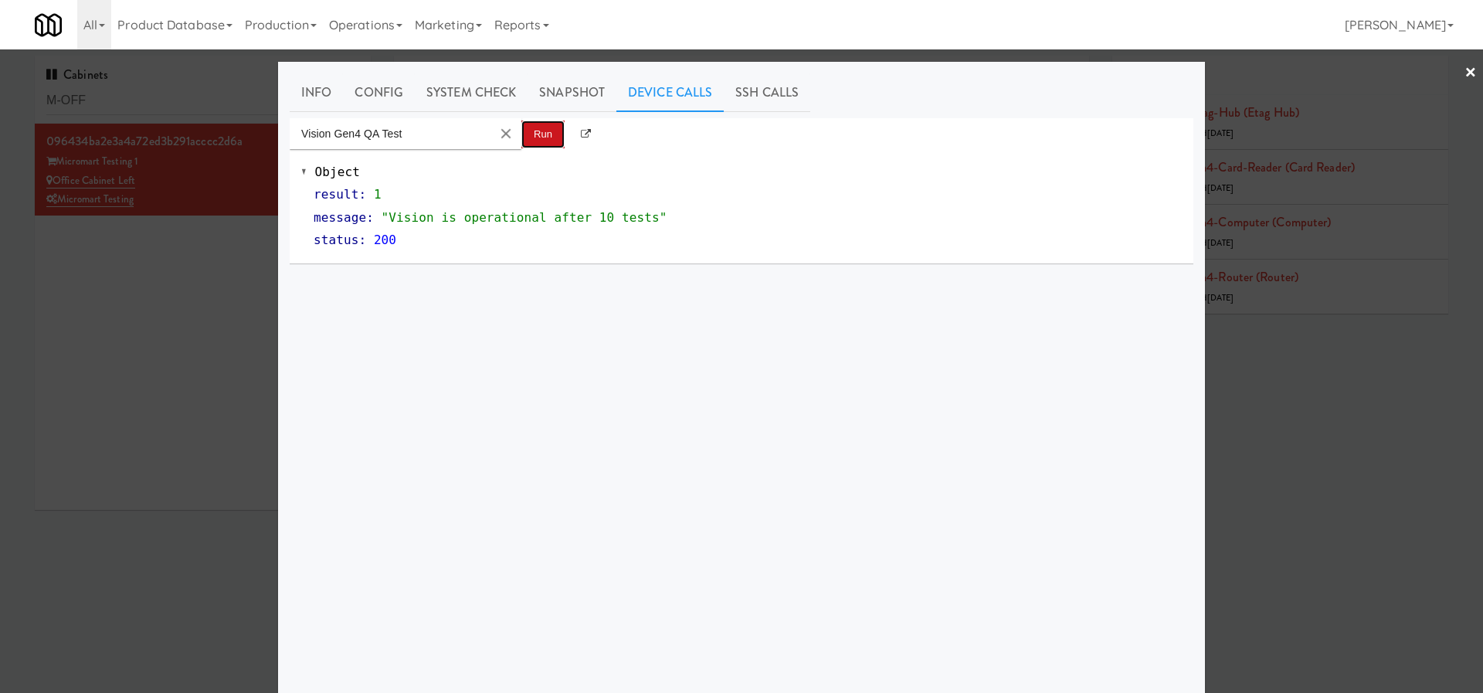
click at [537, 130] on button "Run" at bounding box center [542, 134] width 43 height 28
